Goal: Information Seeking & Learning: Check status

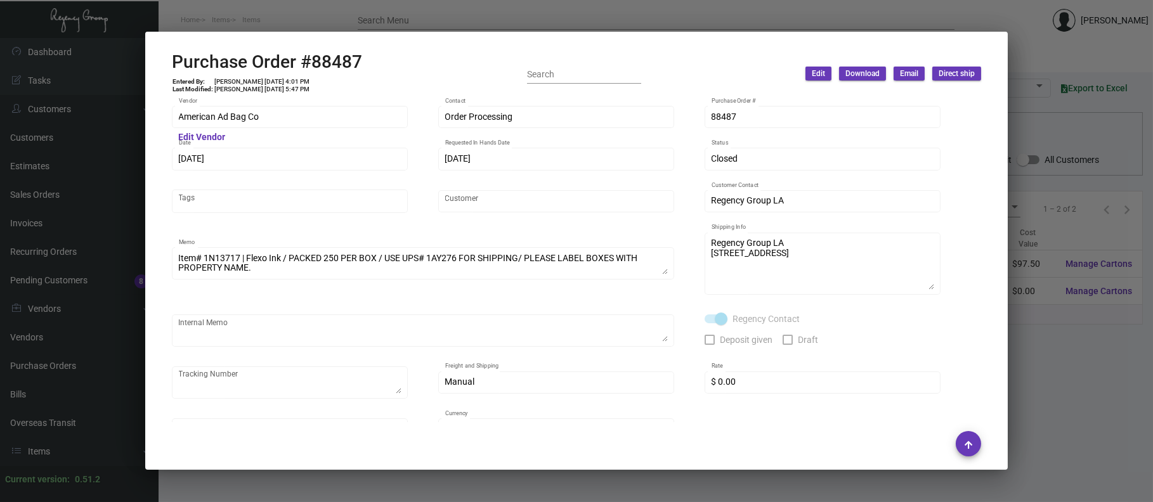
scroll to position [194, 0]
click at [455, 15] on div at bounding box center [576, 251] width 1153 height 502
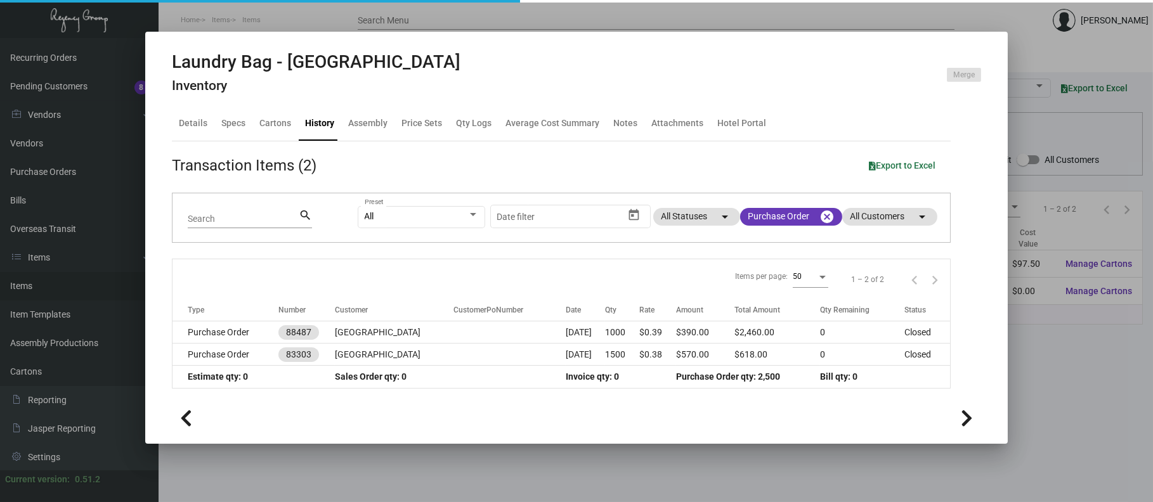
click at [36, 270] on div at bounding box center [576, 251] width 1153 height 502
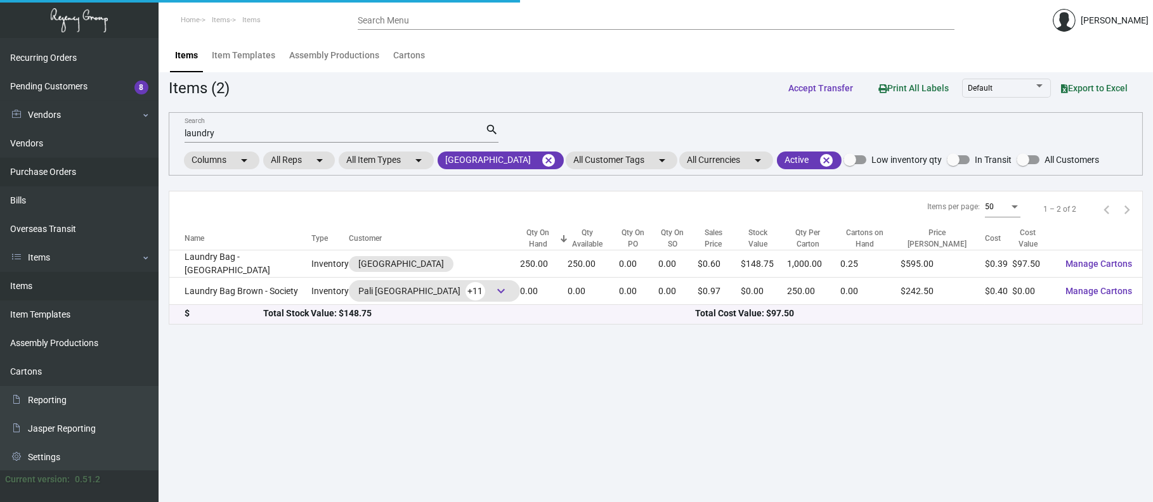
click at [42, 160] on link "Purchase Orders" at bounding box center [79, 172] width 158 height 29
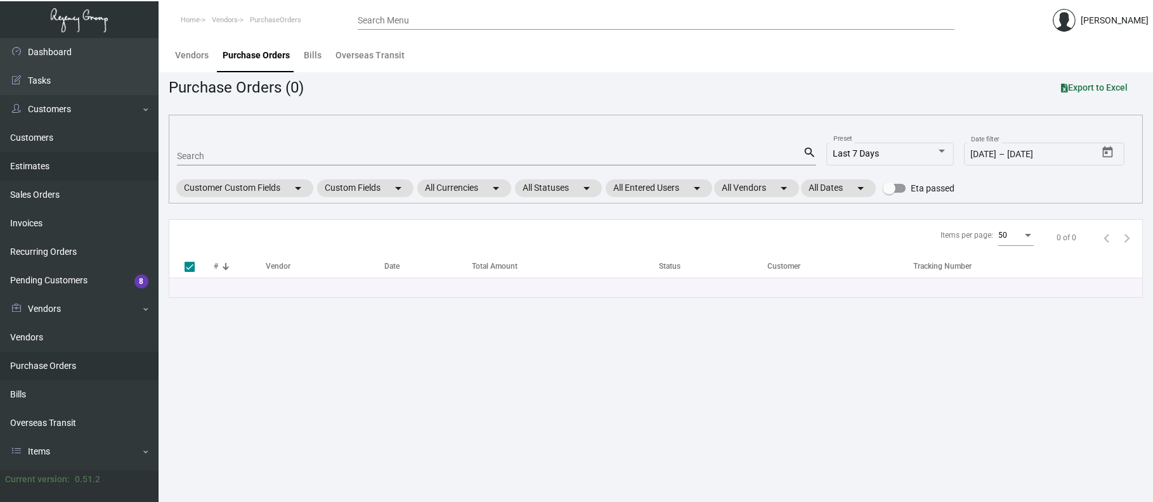
click at [34, 165] on link "Estimates" at bounding box center [79, 166] width 158 height 29
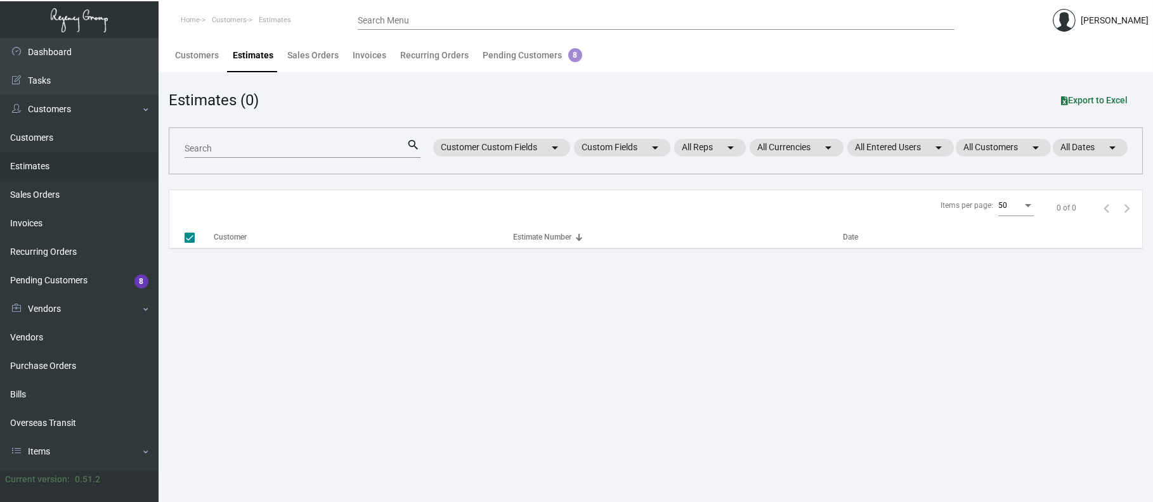
click at [223, 146] on input "Search" at bounding box center [295, 149] width 223 height 10
checkbox input "false"
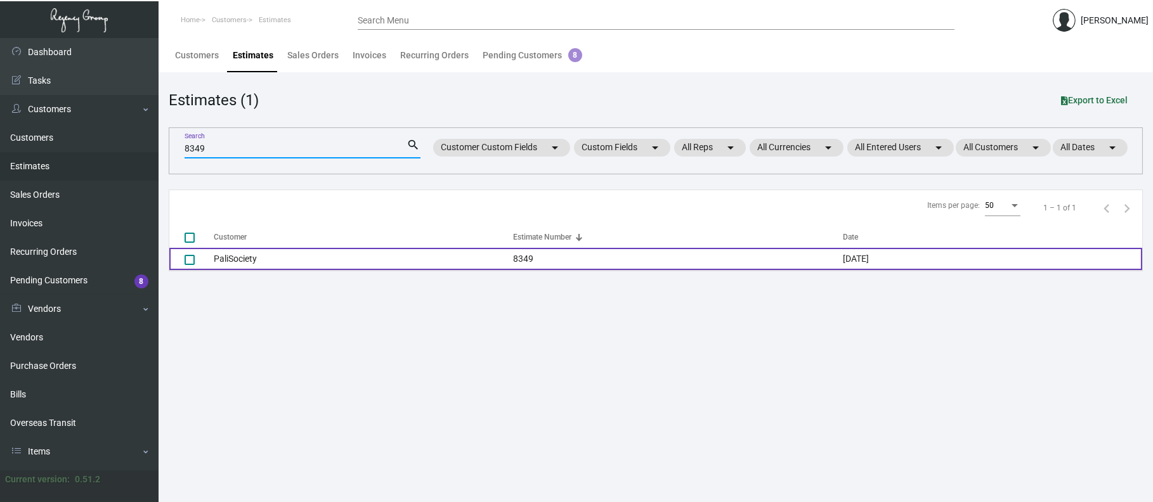
type input "8349"
click at [252, 260] on td "PaliSociety" at bounding box center [363, 259] width 299 height 22
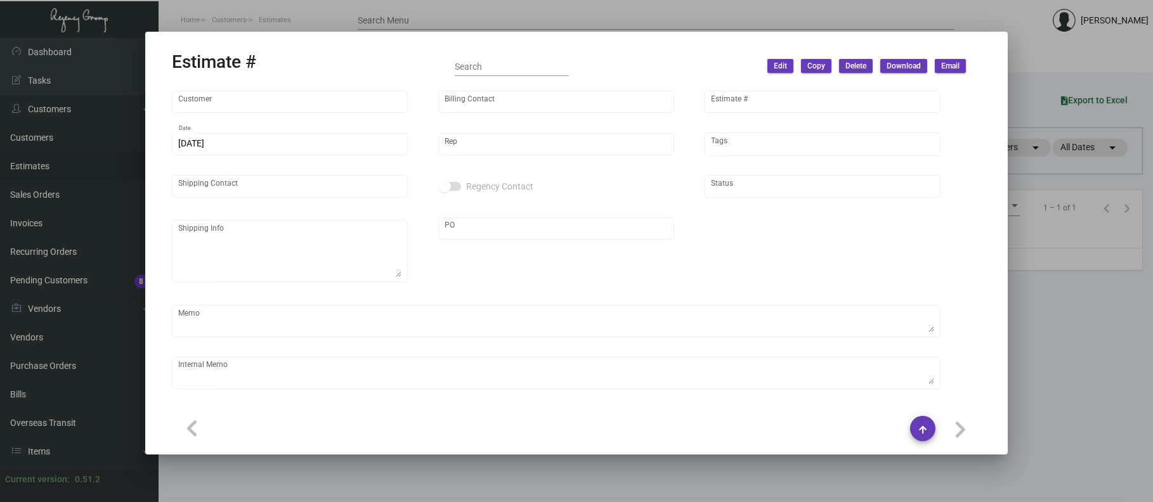
type input "PaliSociety"
type input "[PERSON_NAME]"
type input "8349"
type input "[DATE]"
type input "[PERSON_NAME]"
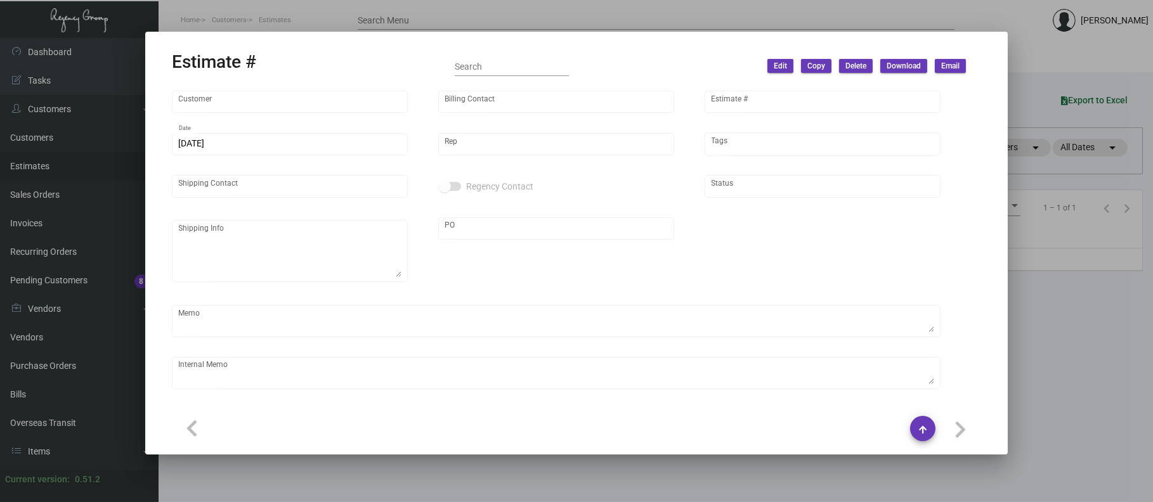
type input "[PERSON_NAME]"
type textarea "LA Warehouse"
type input "United States Dollar $"
type input "$ 0.00"
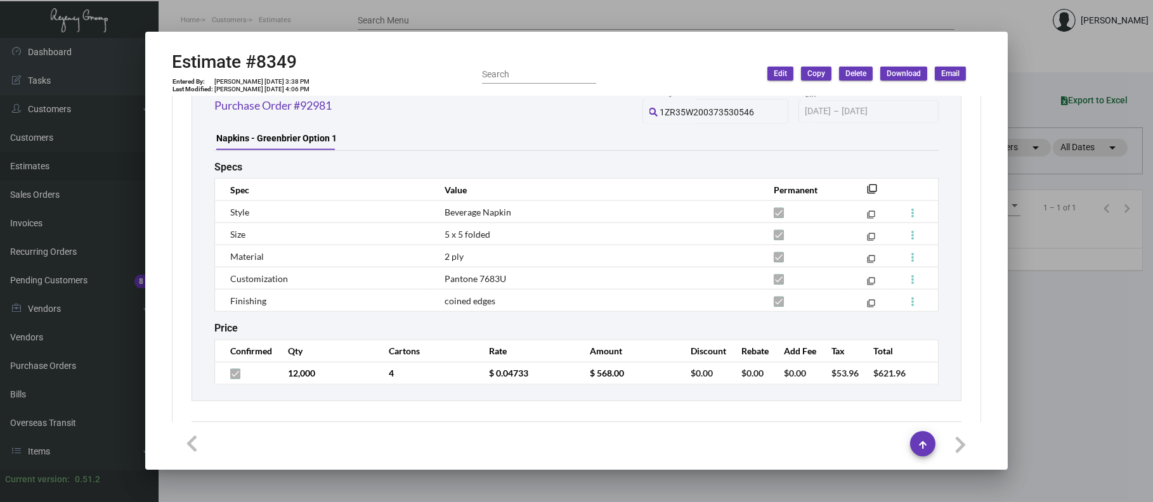
scroll to position [3995, 0]
click at [238, 18] on div at bounding box center [576, 251] width 1153 height 502
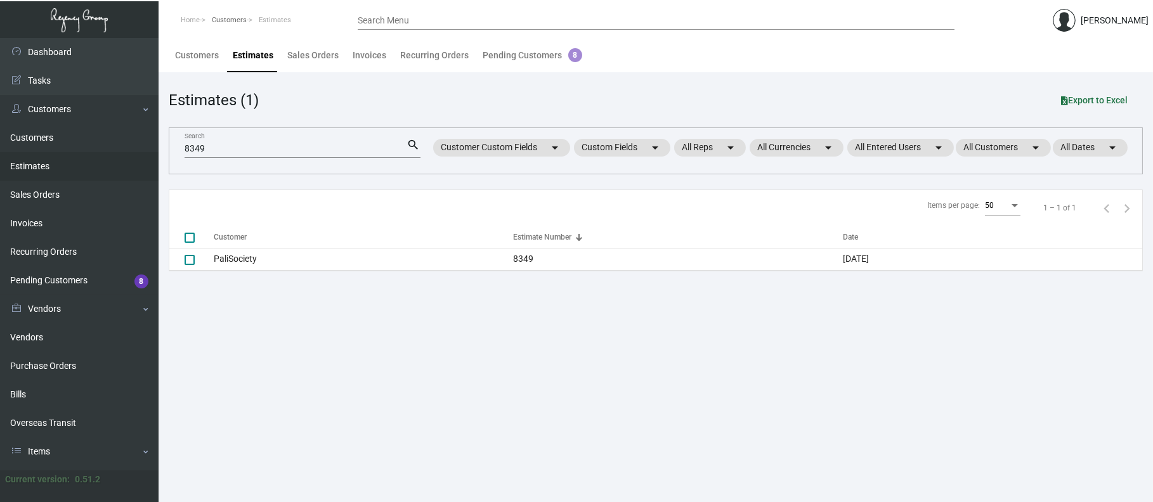
click at [239, 20] on span "Customers" at bounding box center [229, 20] width 35 height 8
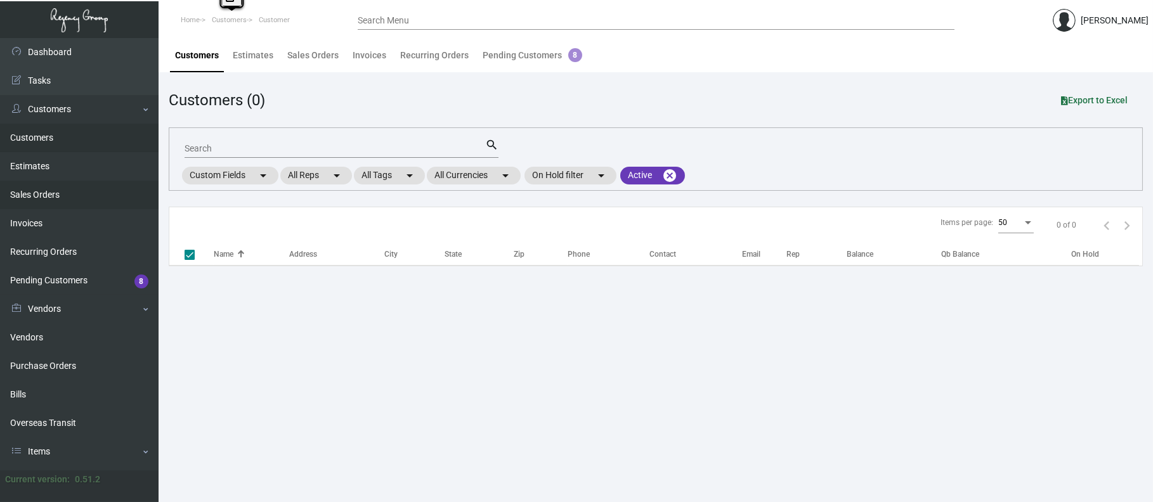
checkbox input "false"
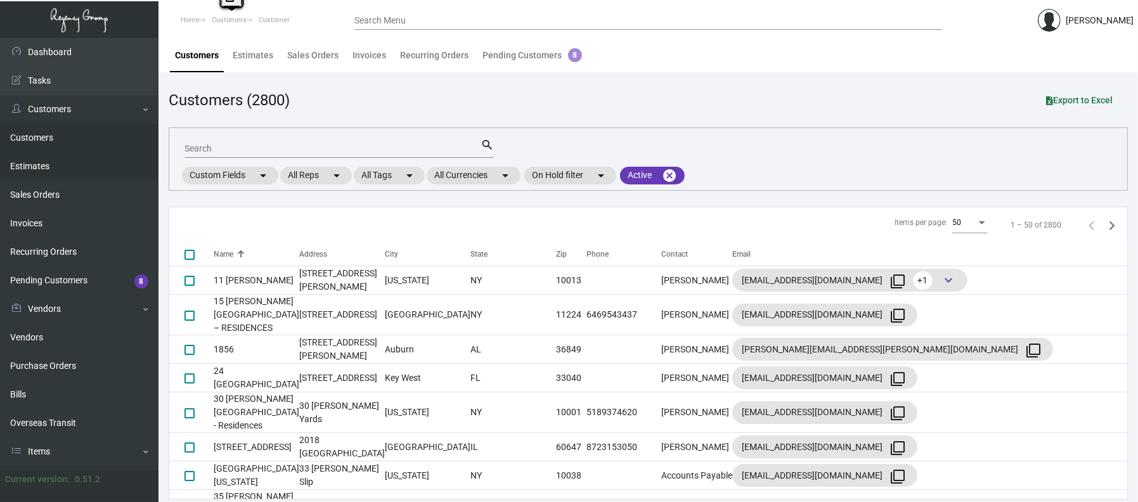
click at [58, 169] on link "Estimates" at bounding box center [79, 166] width 158 height 29
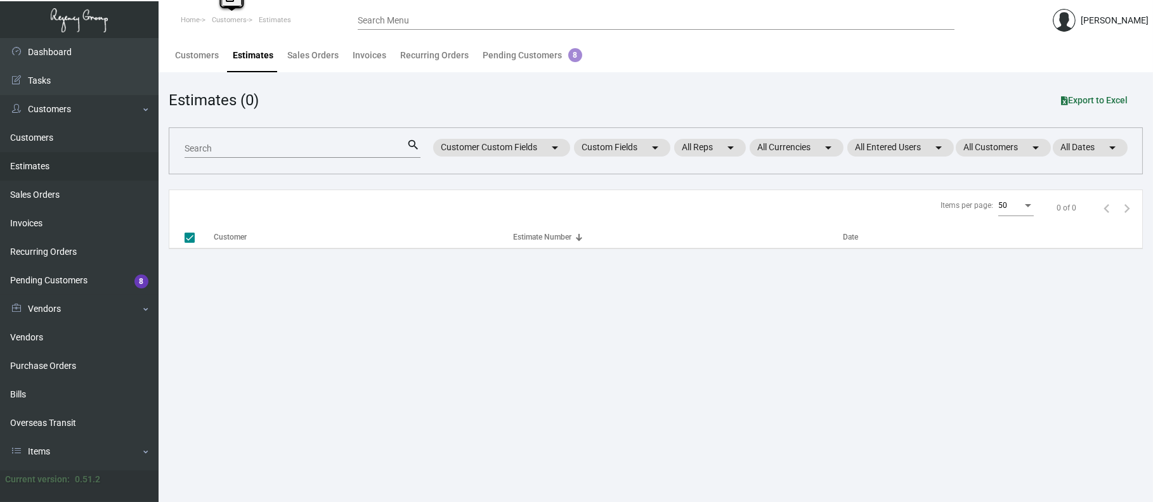
click at [195, 152] on input "Search" at bounding box center [295, 149] width 223 height 10
checkbox input "false"
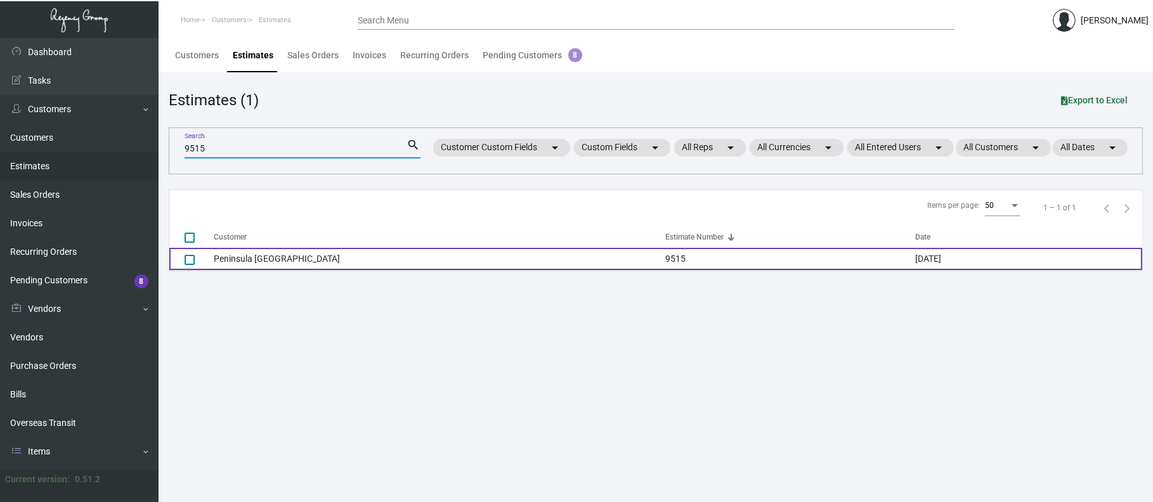
type input "9515"
click at [279, 257] on td "Peninsula [GEOGRAPHIC_DATA]" at bounding box center [439, 259] width 451 height 22
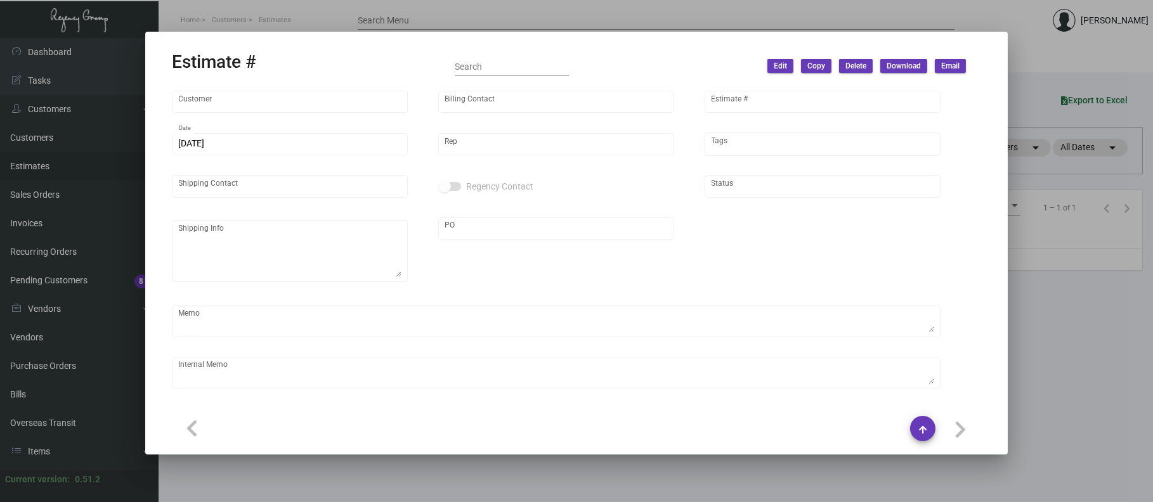
type input "Peninsula [GEOGRAPHIC_DATA]"
type input "[PERSON_NAME]"
type input "9515"
type input "[DATE]"
type input "[PERSON_NAME]"
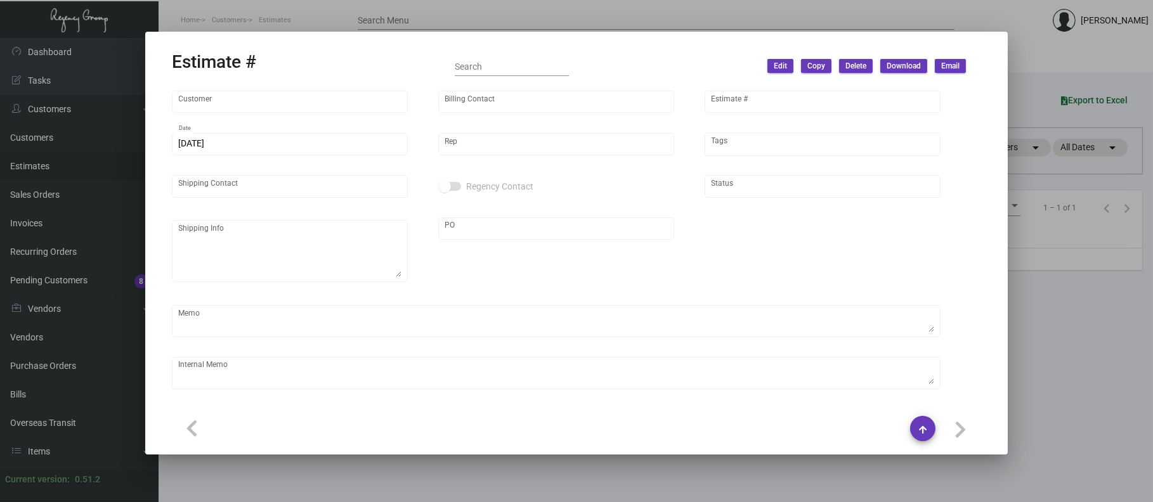
type input "[PERSON_NAME]"
type input "United States Dollar $"
type input "$ 0.00"
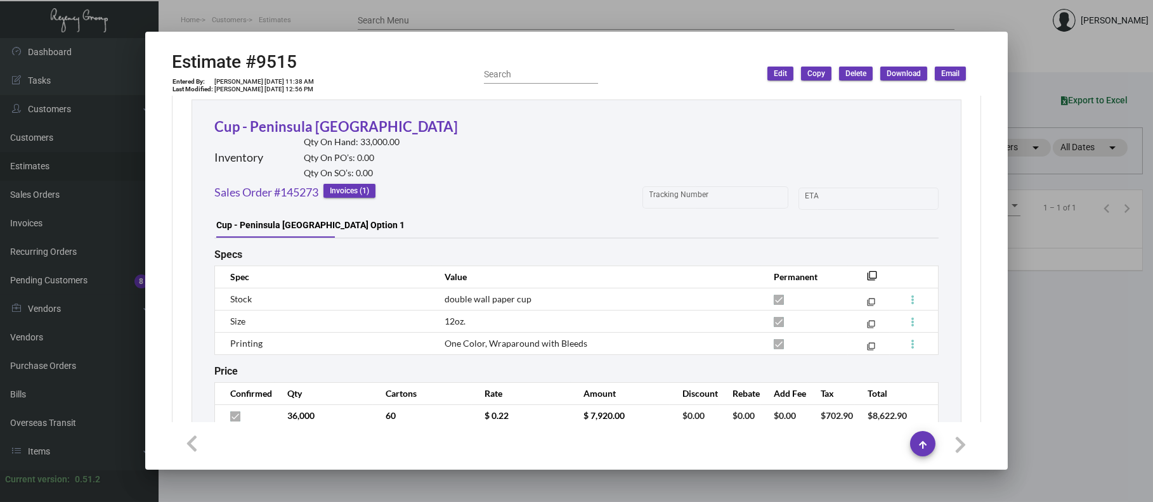
scroll to position [724, 0]
